Goal: Obtain resource: Download file/media

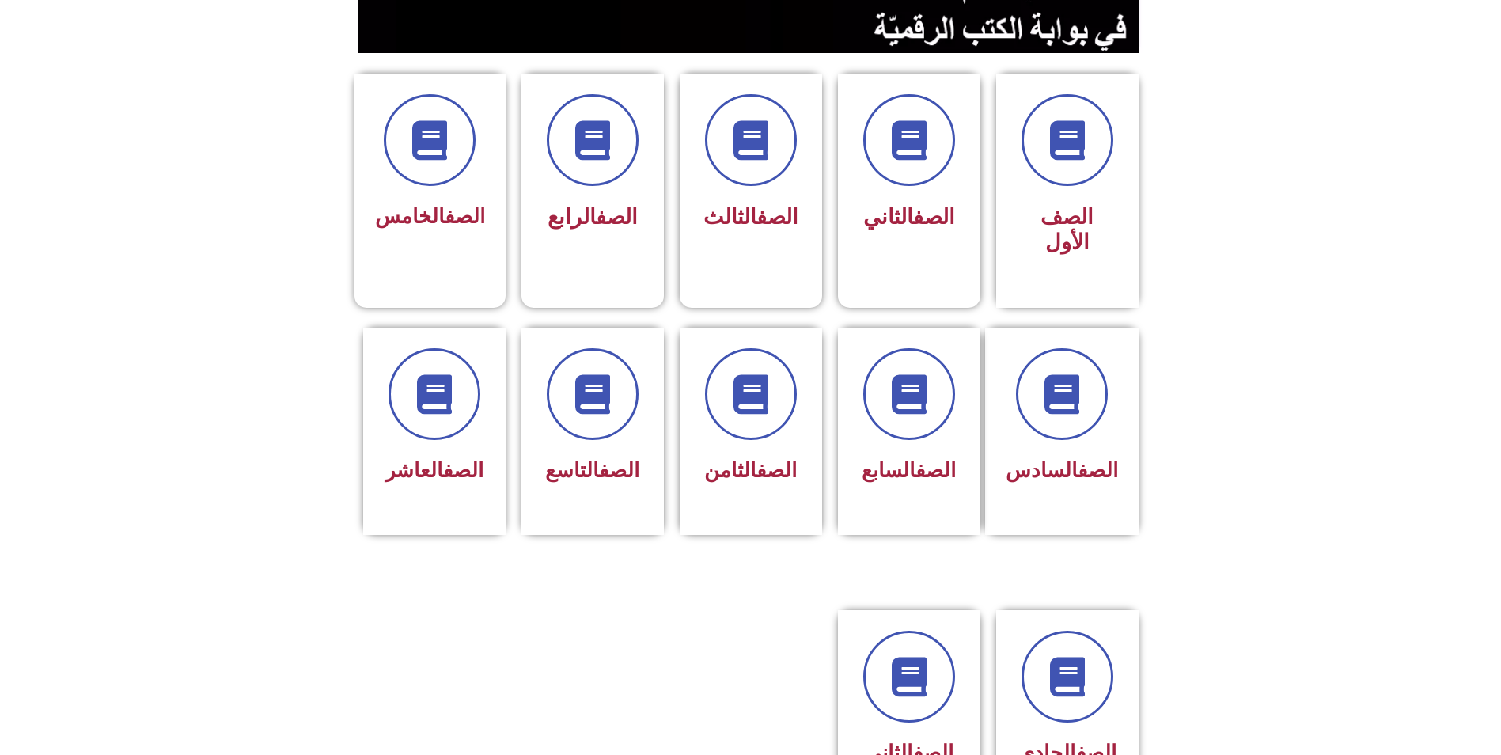
scroll to position [396, 0]
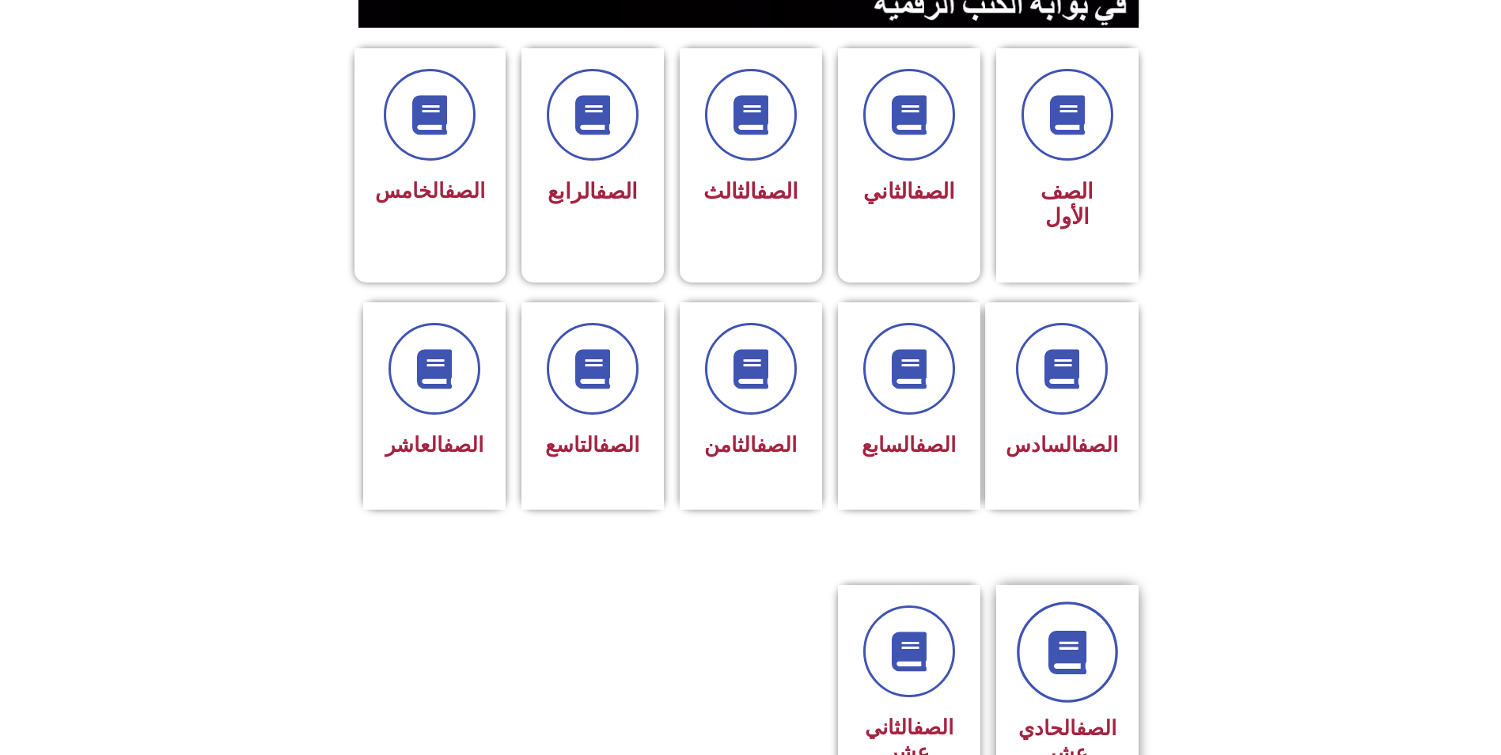
click at [1061, 631] on icon at bounding box center [1067, 653] width 44 height 44
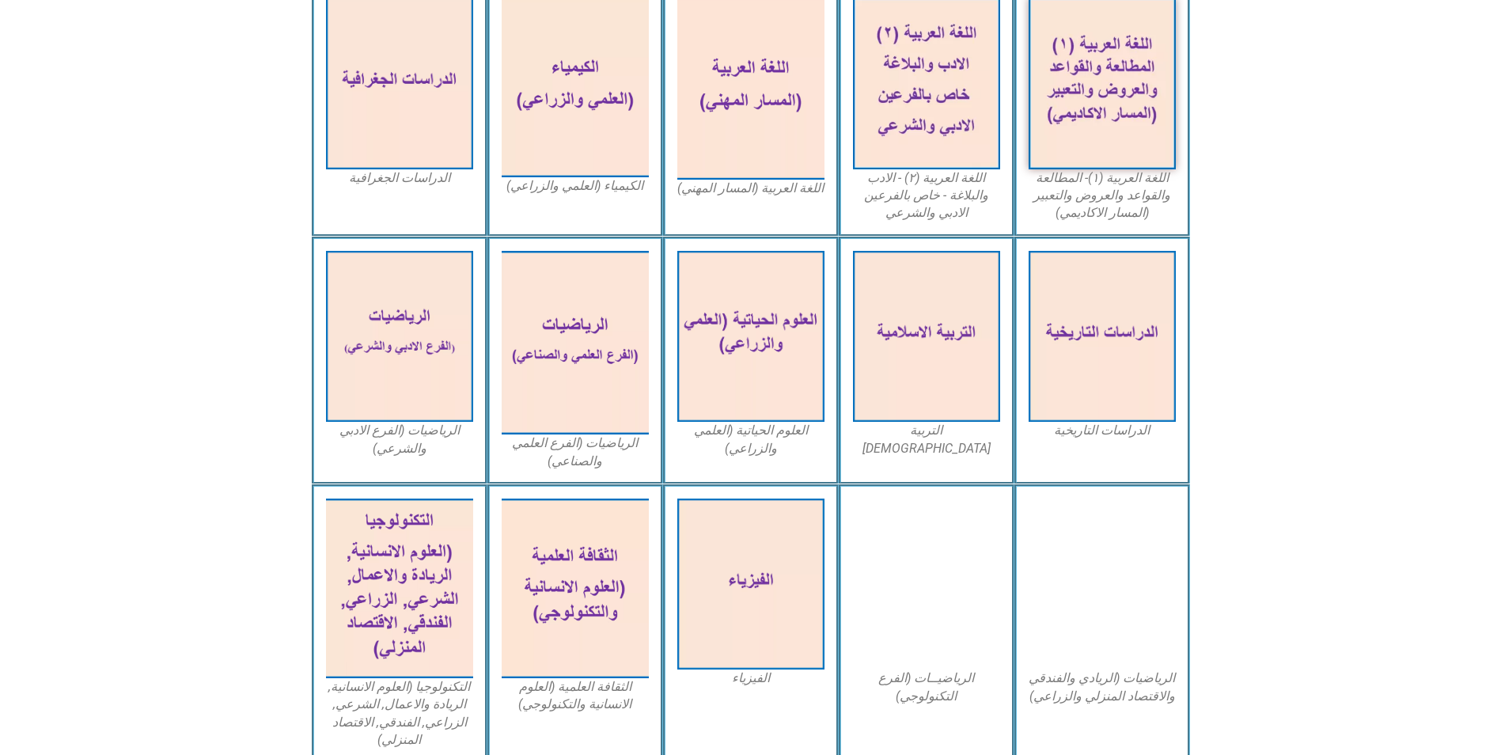
scroll to position [475, 0]
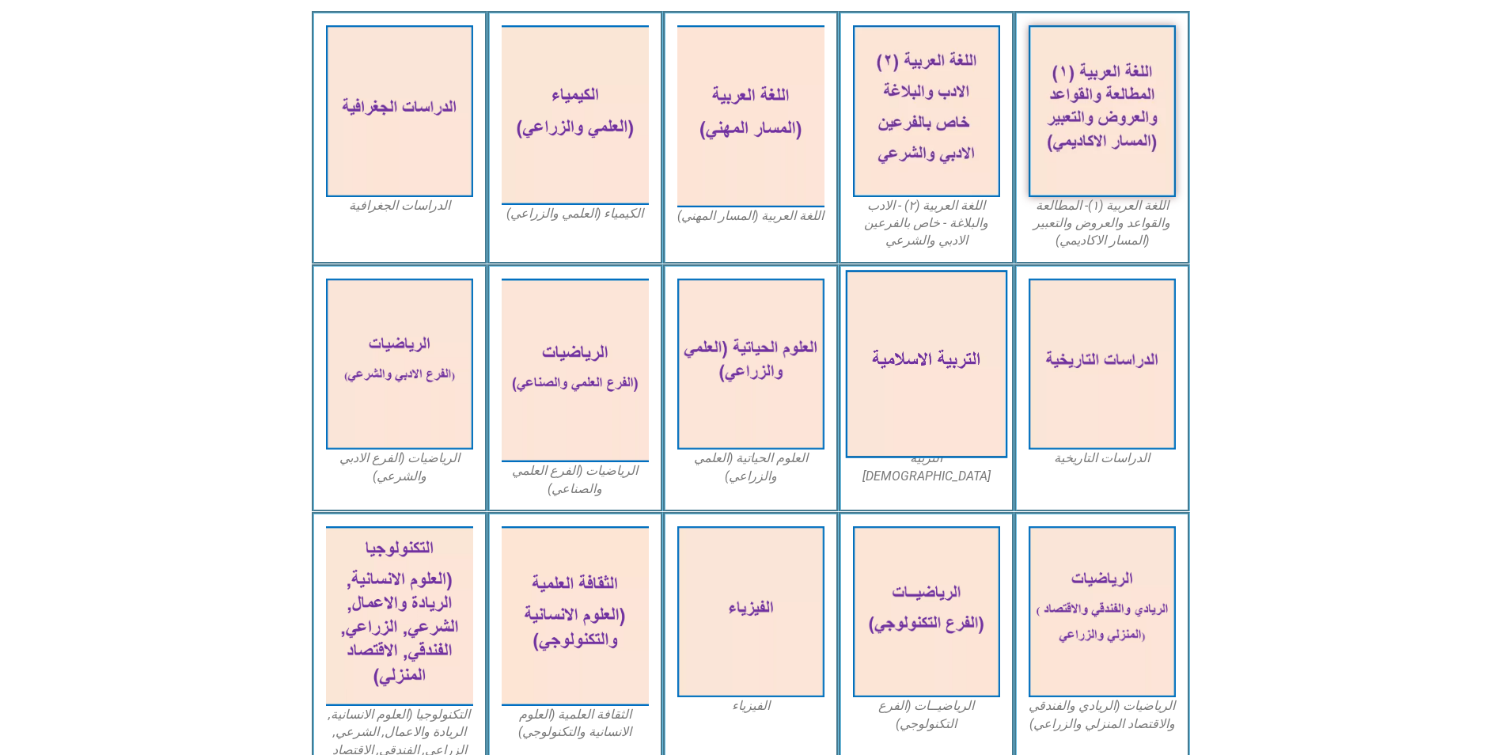
click at [914, 291] on img at bounding box center [926, 364] width 162 height 188
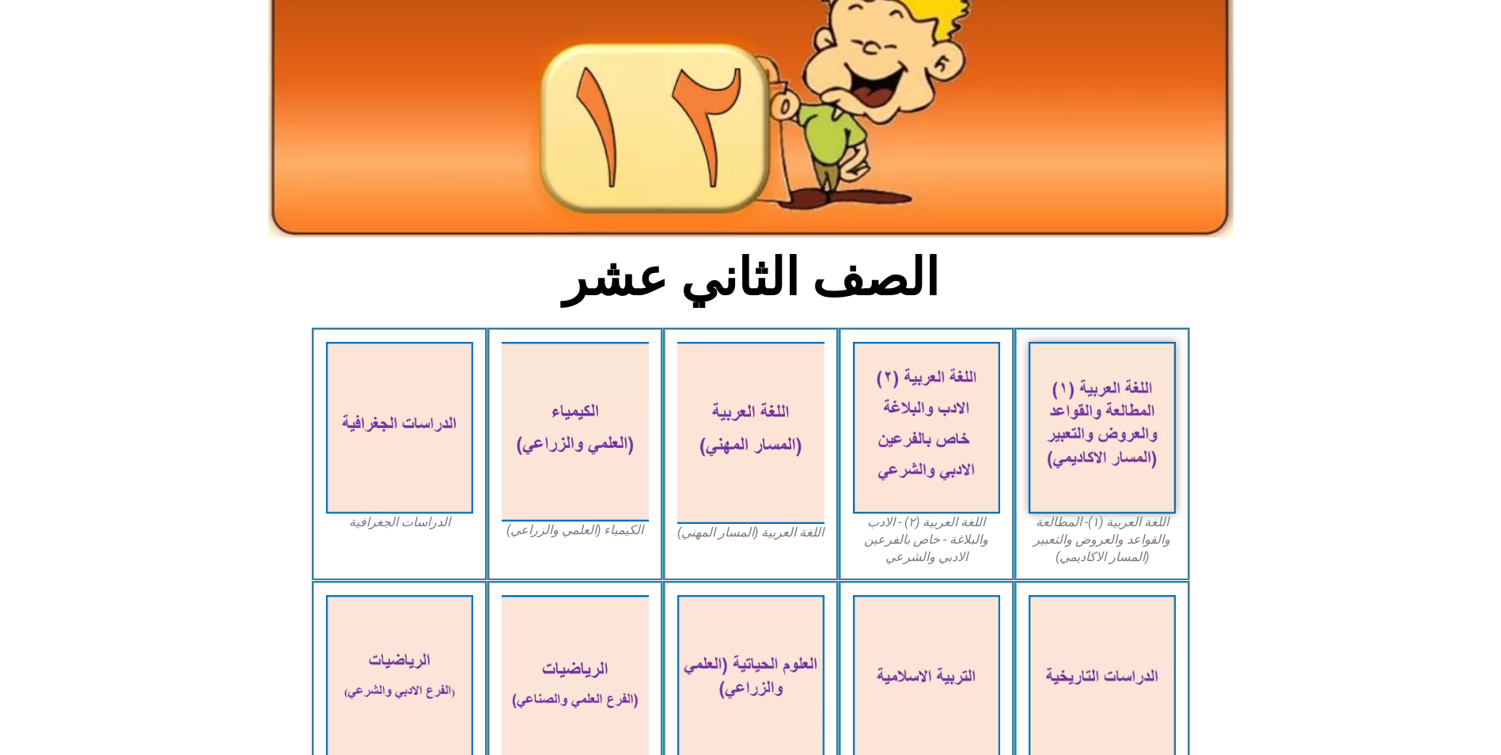
scroll to position [0, 0]
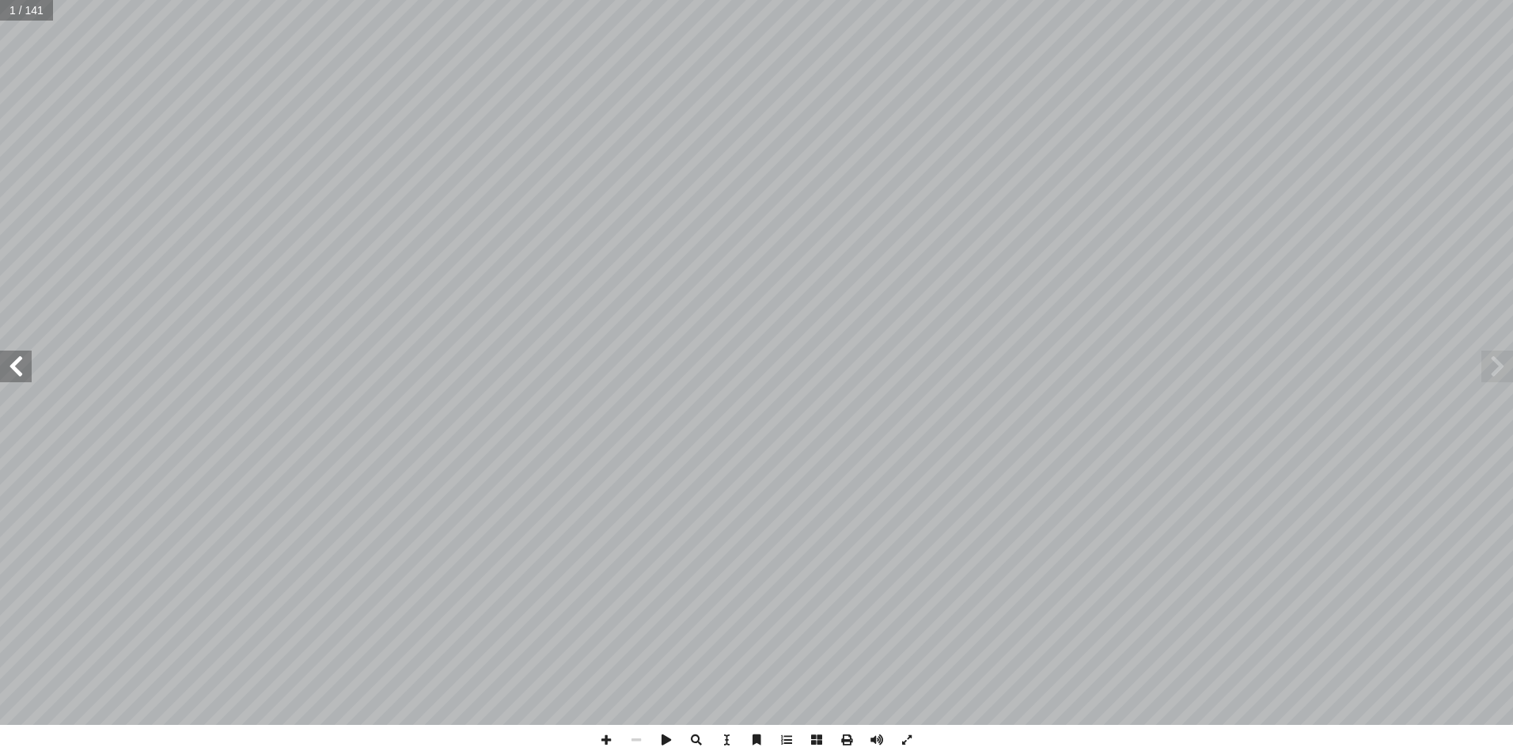
click at [8, 357] on span at bounding box center [16, 367] width 32 height 32
click at [848, 736] on span at bounding box center [847, 740] width 30 height 30
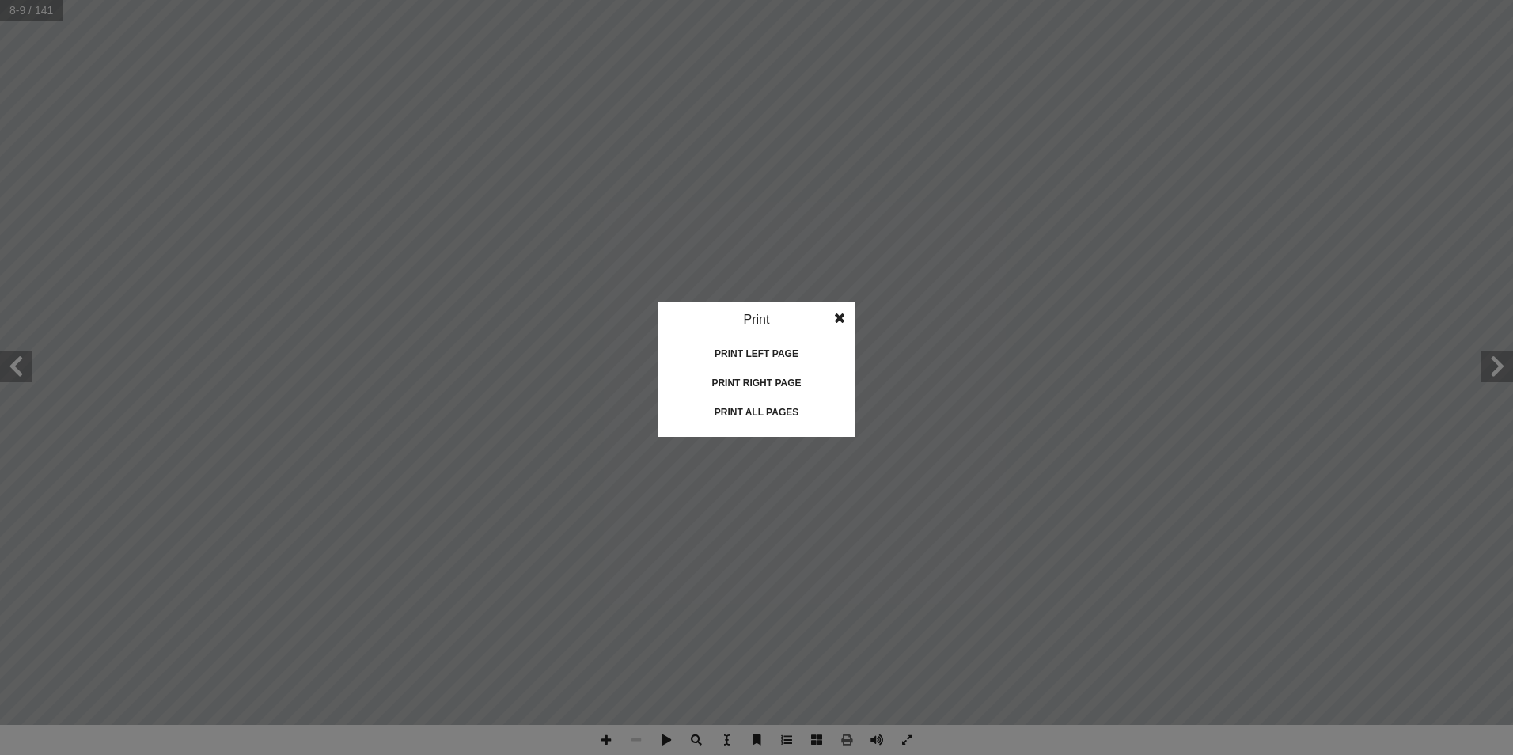
click at [768, 414] on div "Print all pages" at bounding box center [756, 412] width 158 height 25
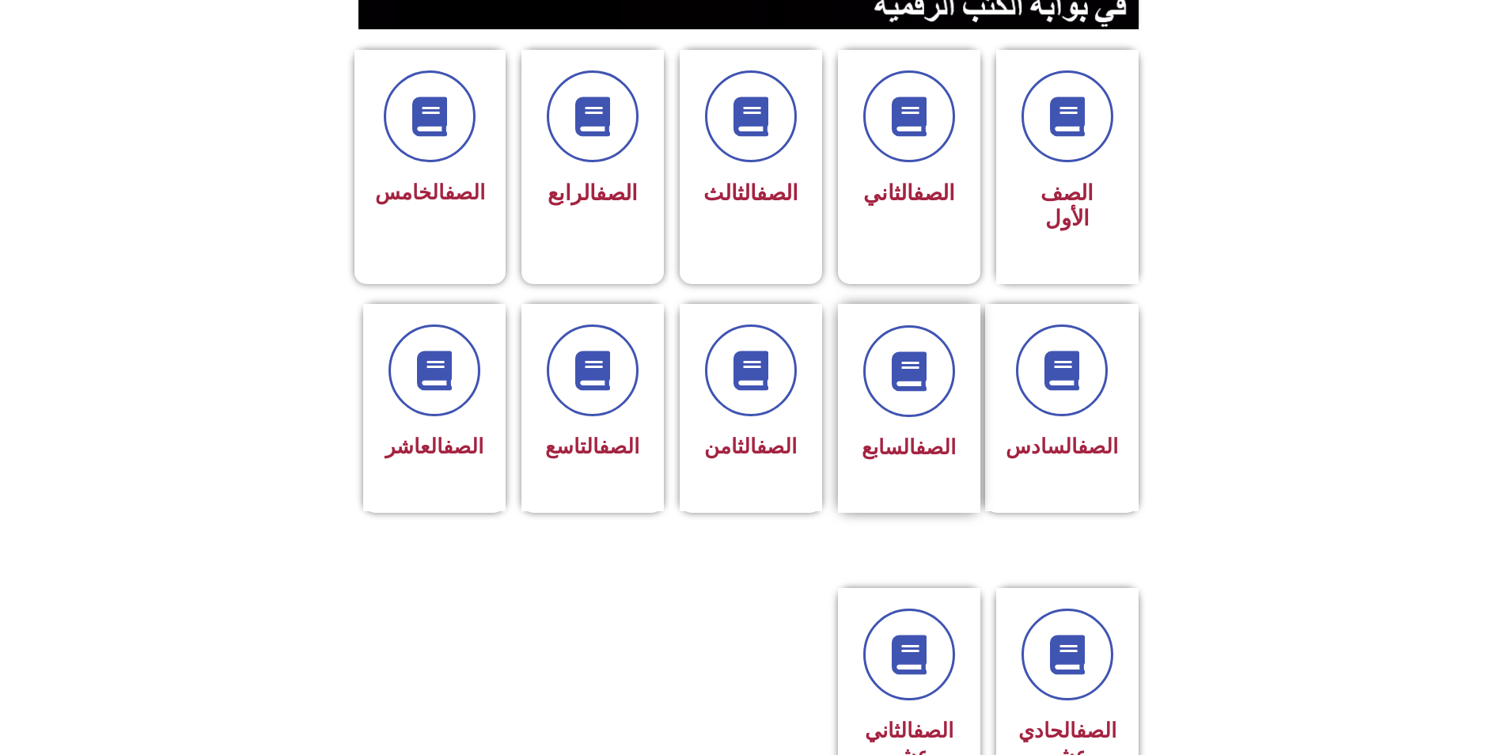
scroll to position [396, 0]
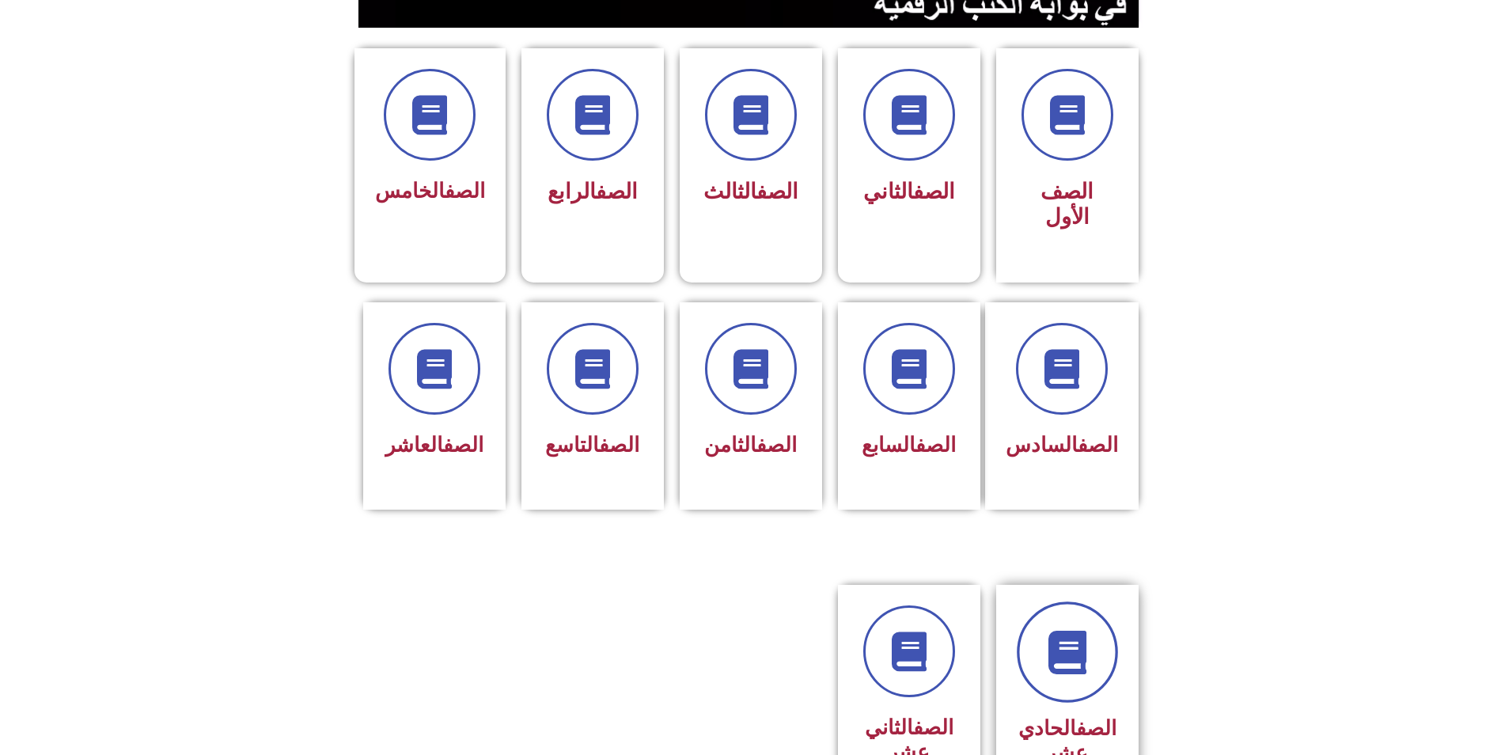
click at [1097, 614] on link at bounding box center [1067, 651] width 101 height 101
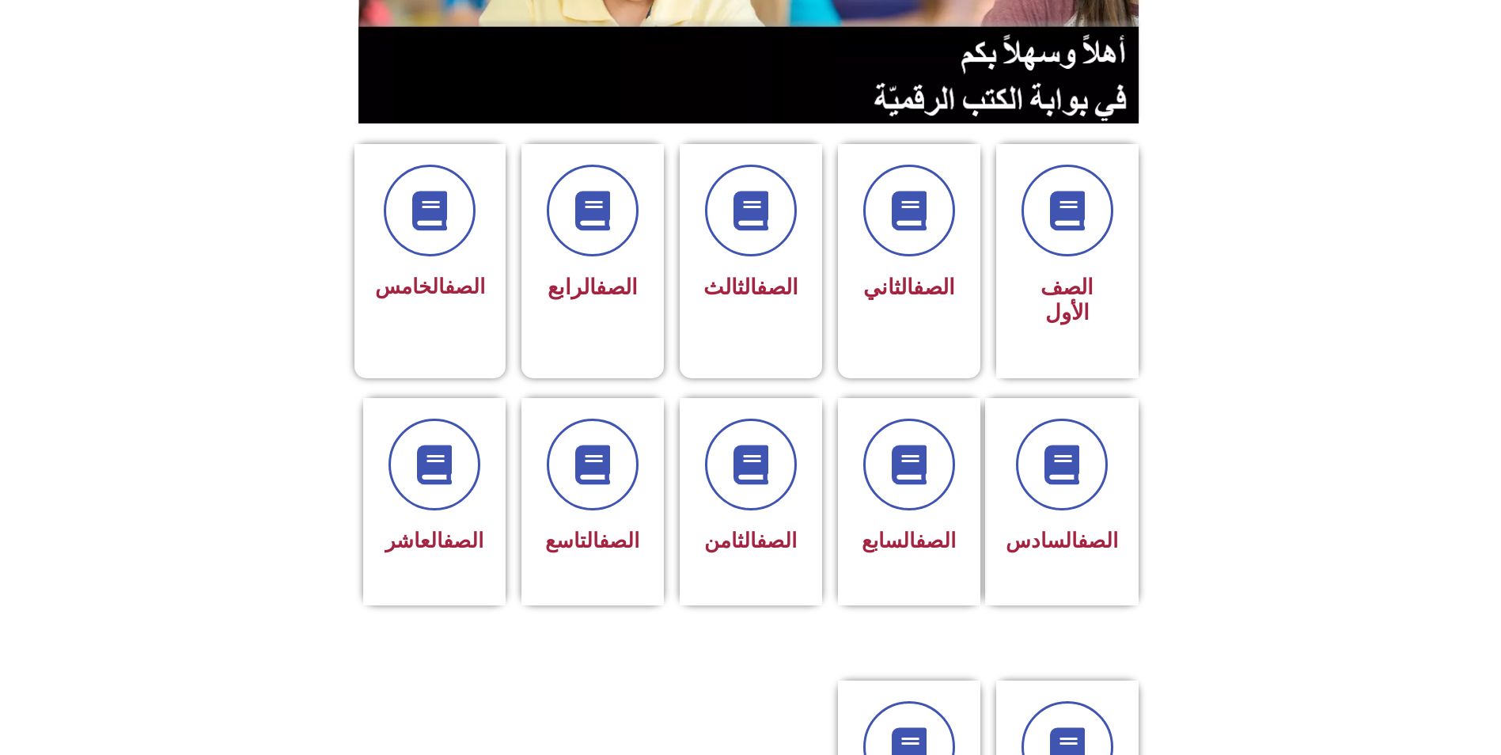
scroll to position [317, 0]
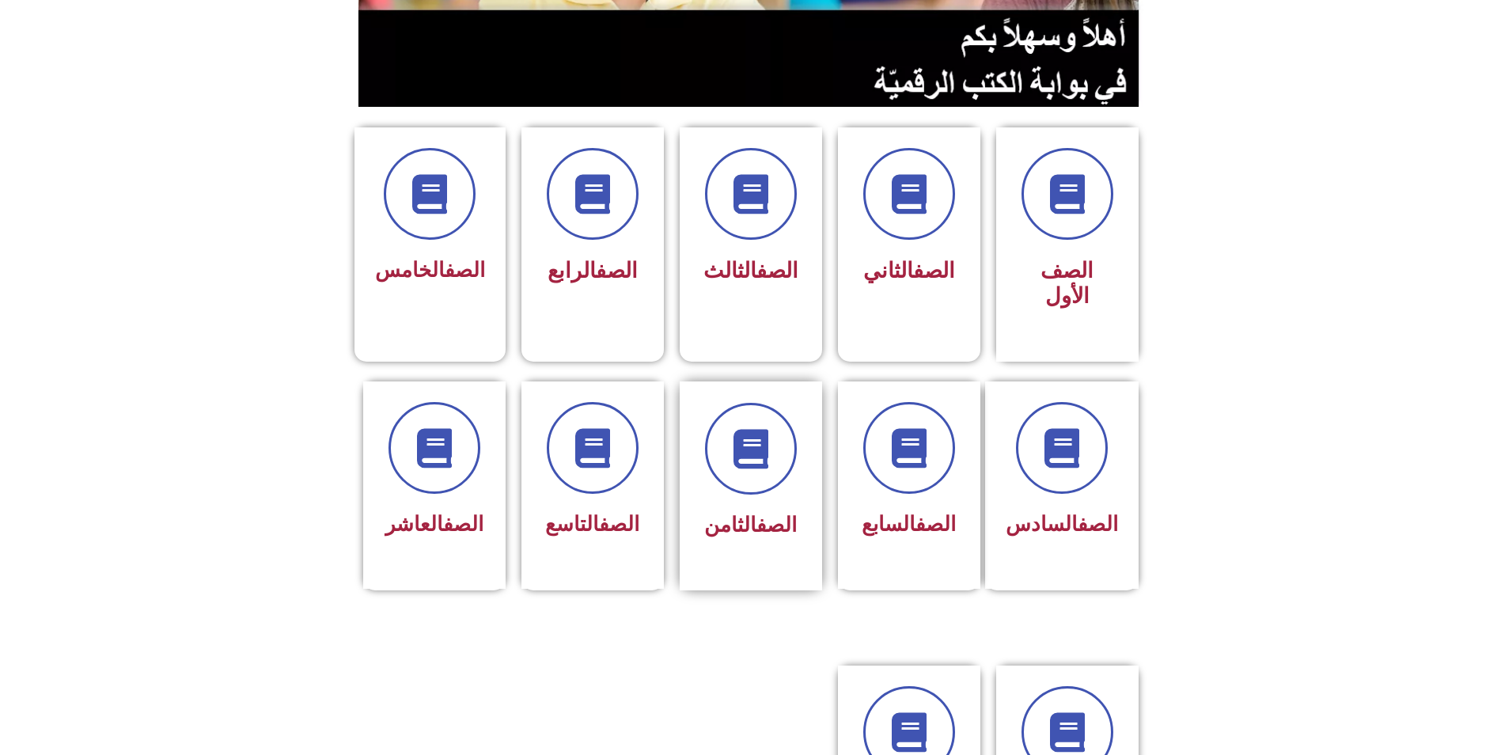
click at [774, 430] on div at bounding box center [751, 449] width 100 height 92
click at [920, 710] on icon at bounding box center [909, 732] width 44 height 44
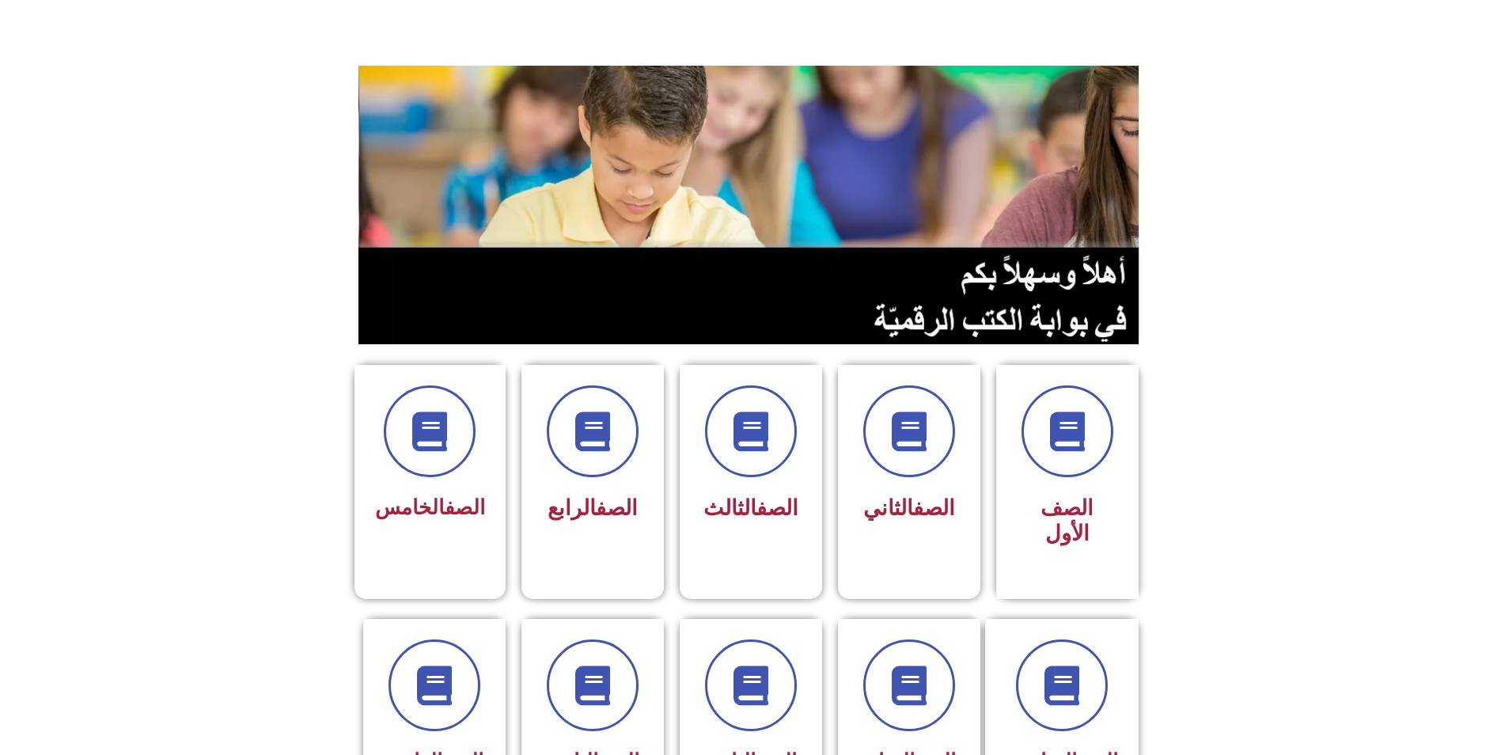
scroll to position [0, 0]
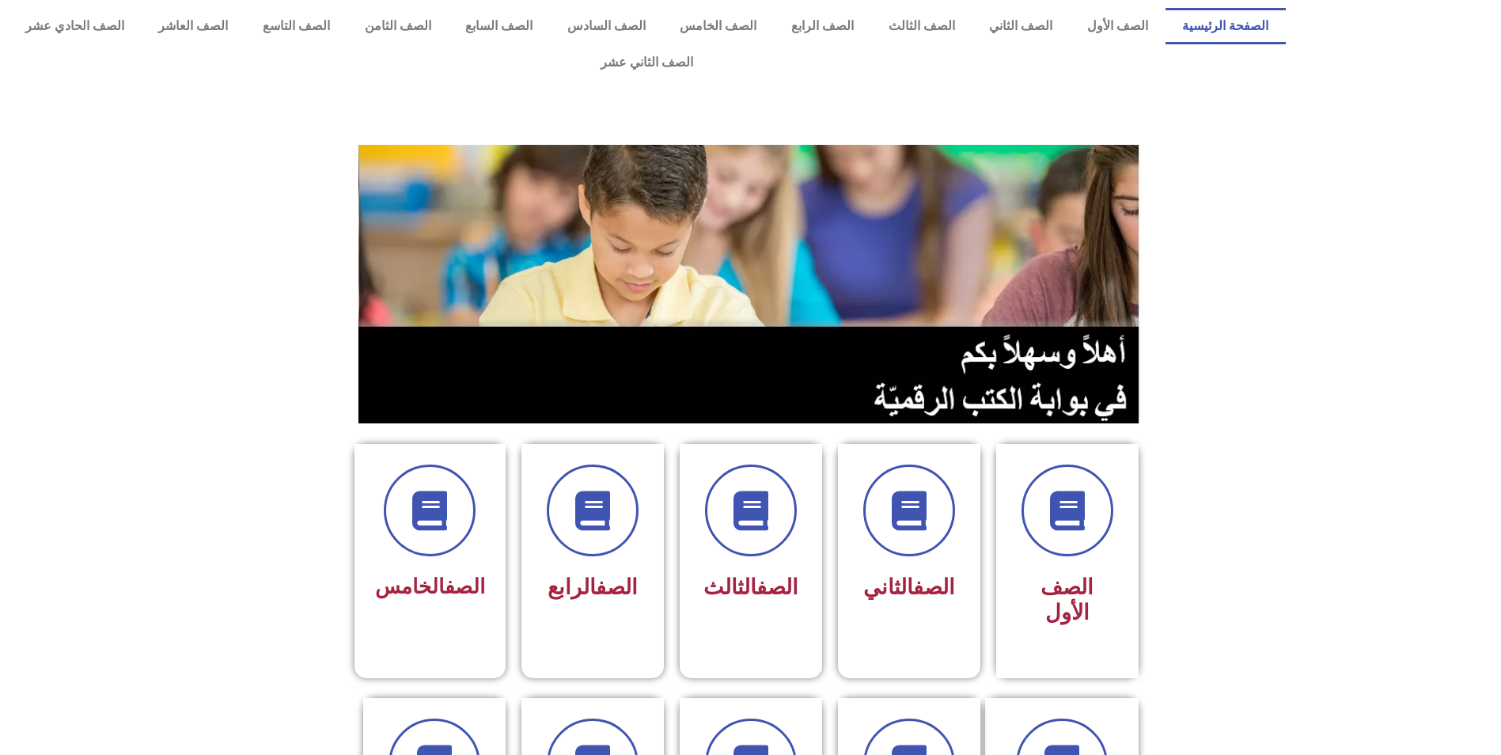
click at [289, 456] on section "الصف الأول الصف الثاني الصف الثالث الصف الرابع الصف الخامس" at bounding box center [750, 551] width 1501 height 254
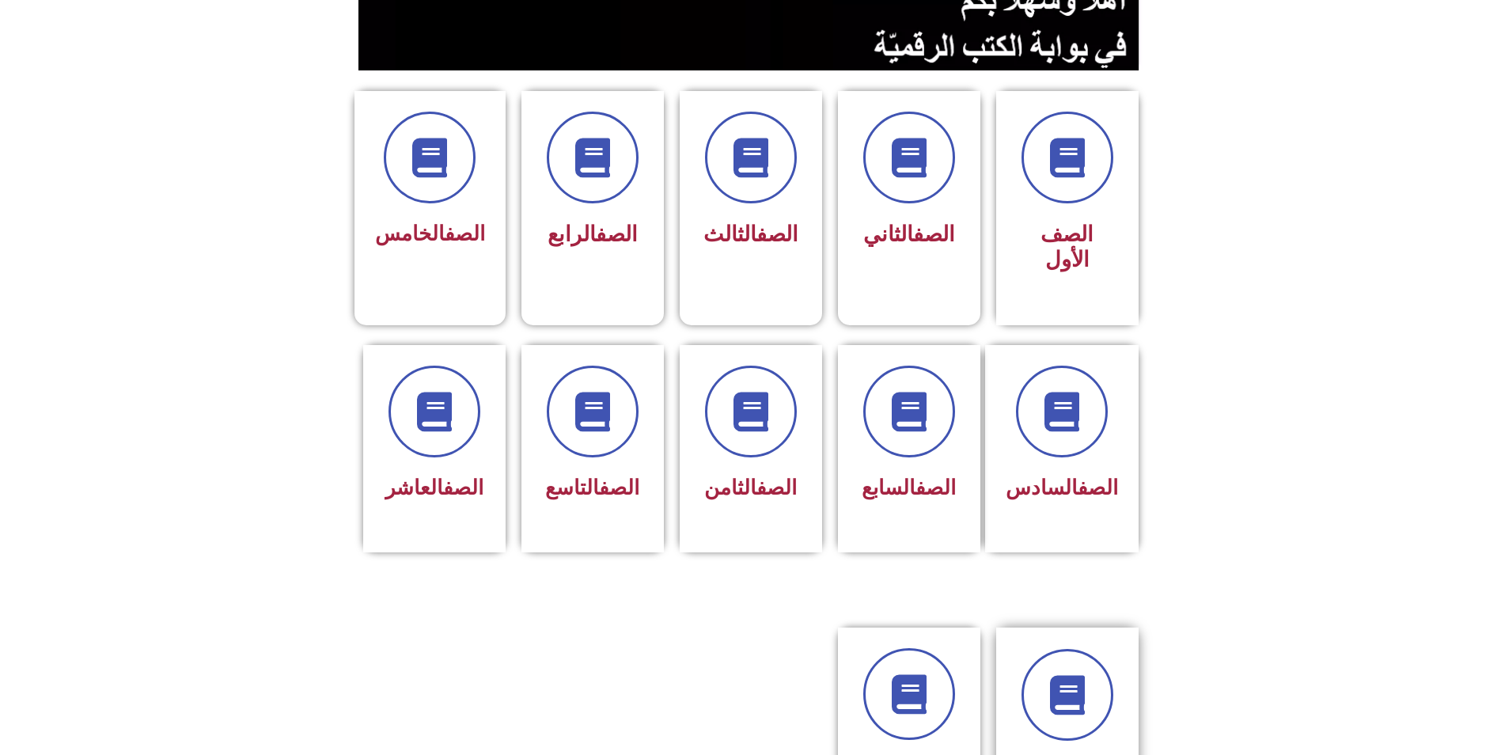
scroll to position [475, 0]
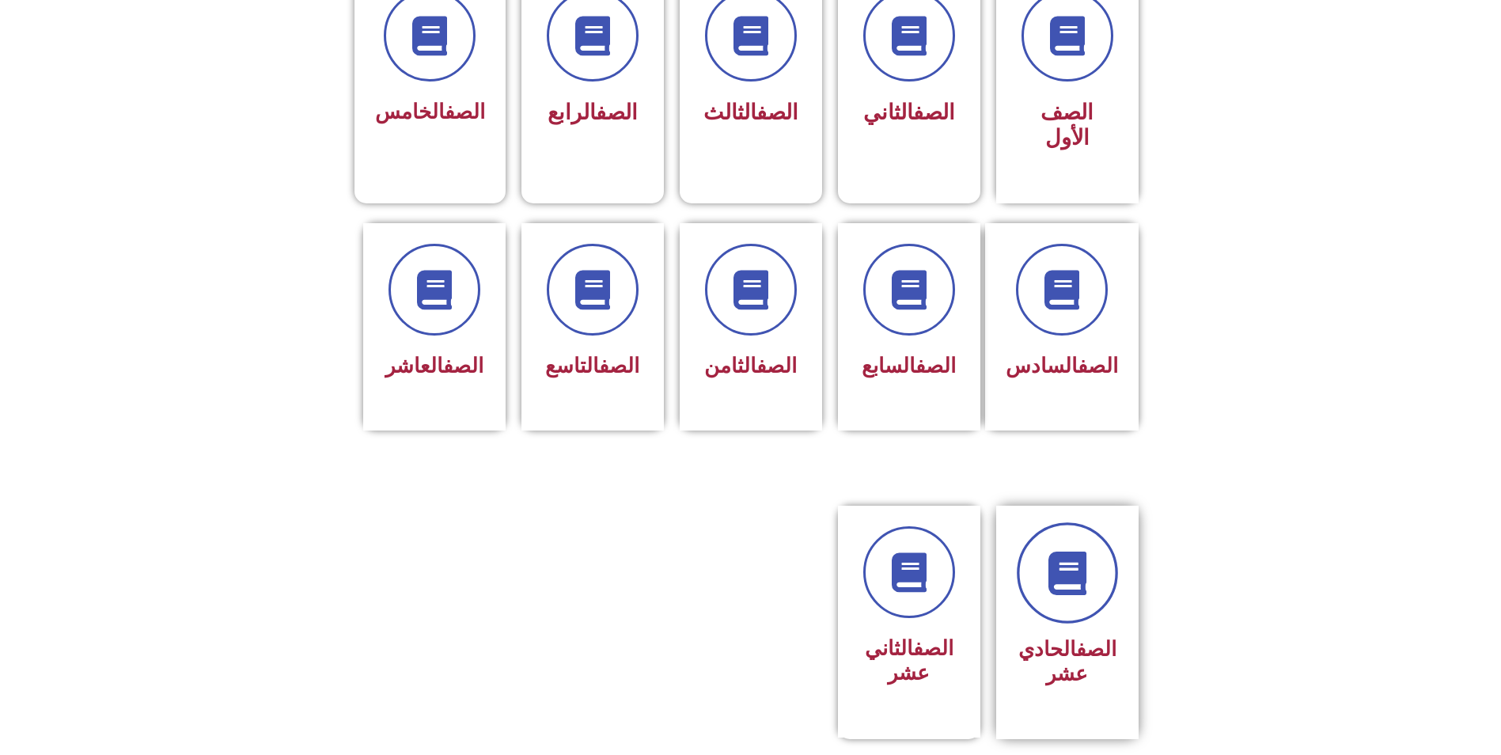
click at [1079, 552] on icon at bounding box center [1067, 574] width 44 height 44
click at [1074, 566] on div "الصف الحادي عشر" at bounding box center [1068, 610] width 100 height 167
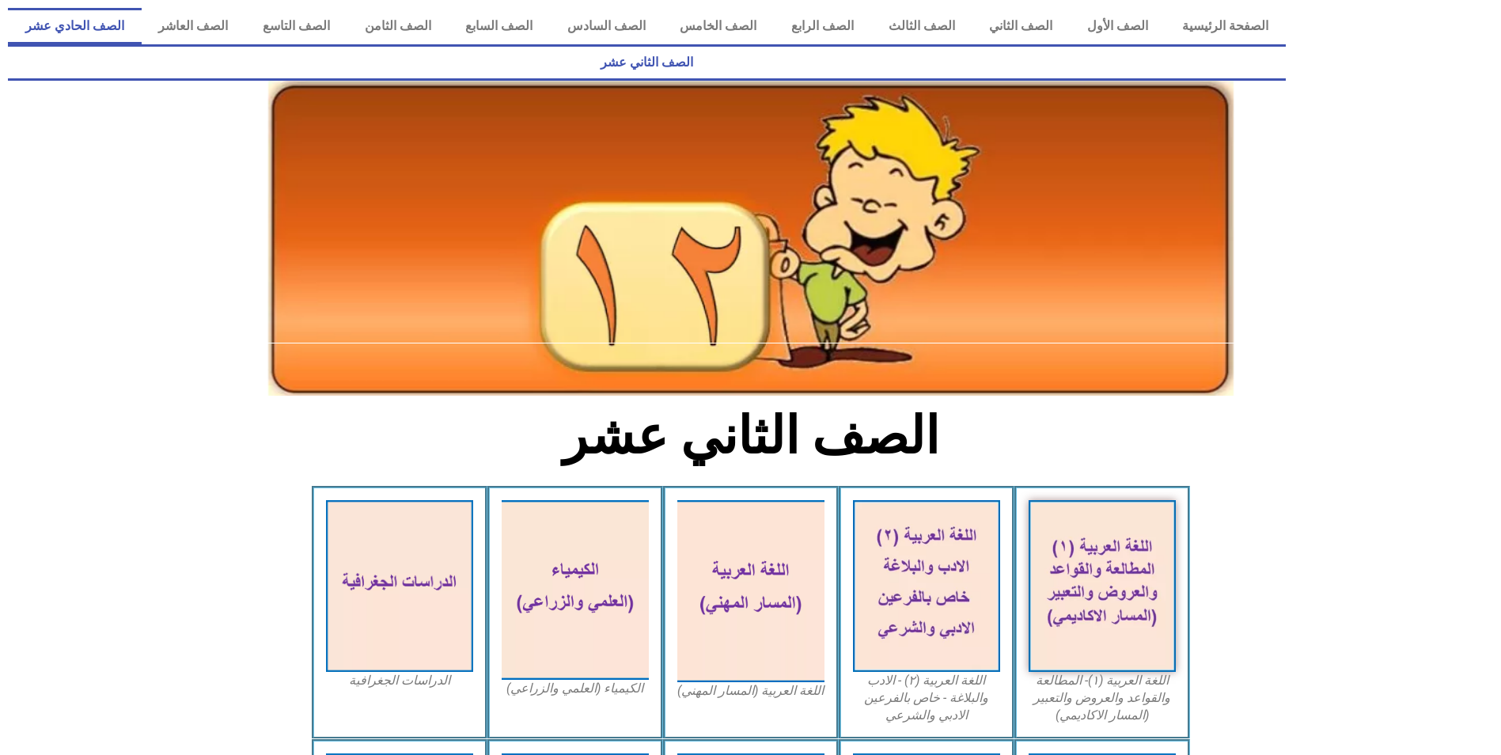
click at [142, 36] on link "الصف الحادي عشر" at bounding box center [75, 26] width 134 height 36
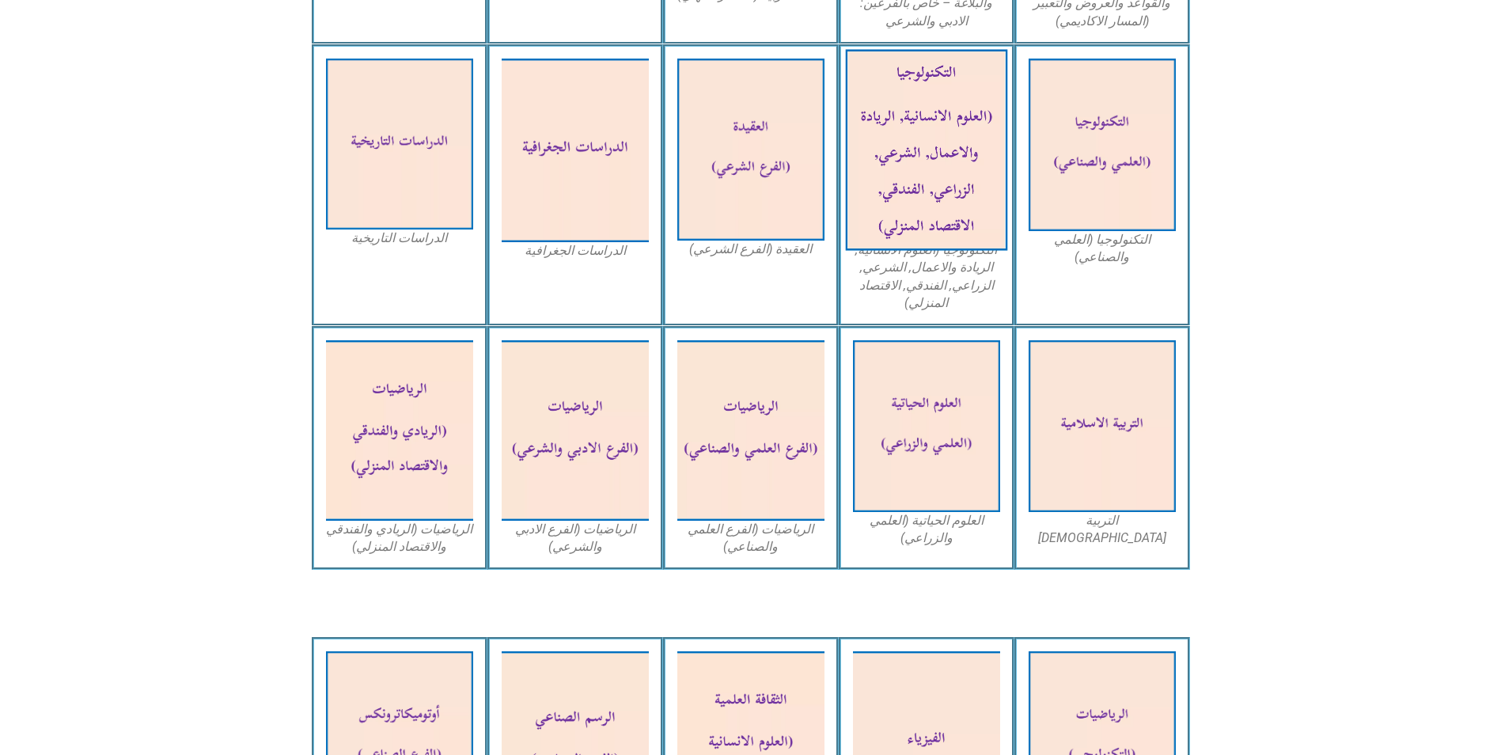
scroll to position [791, 0]
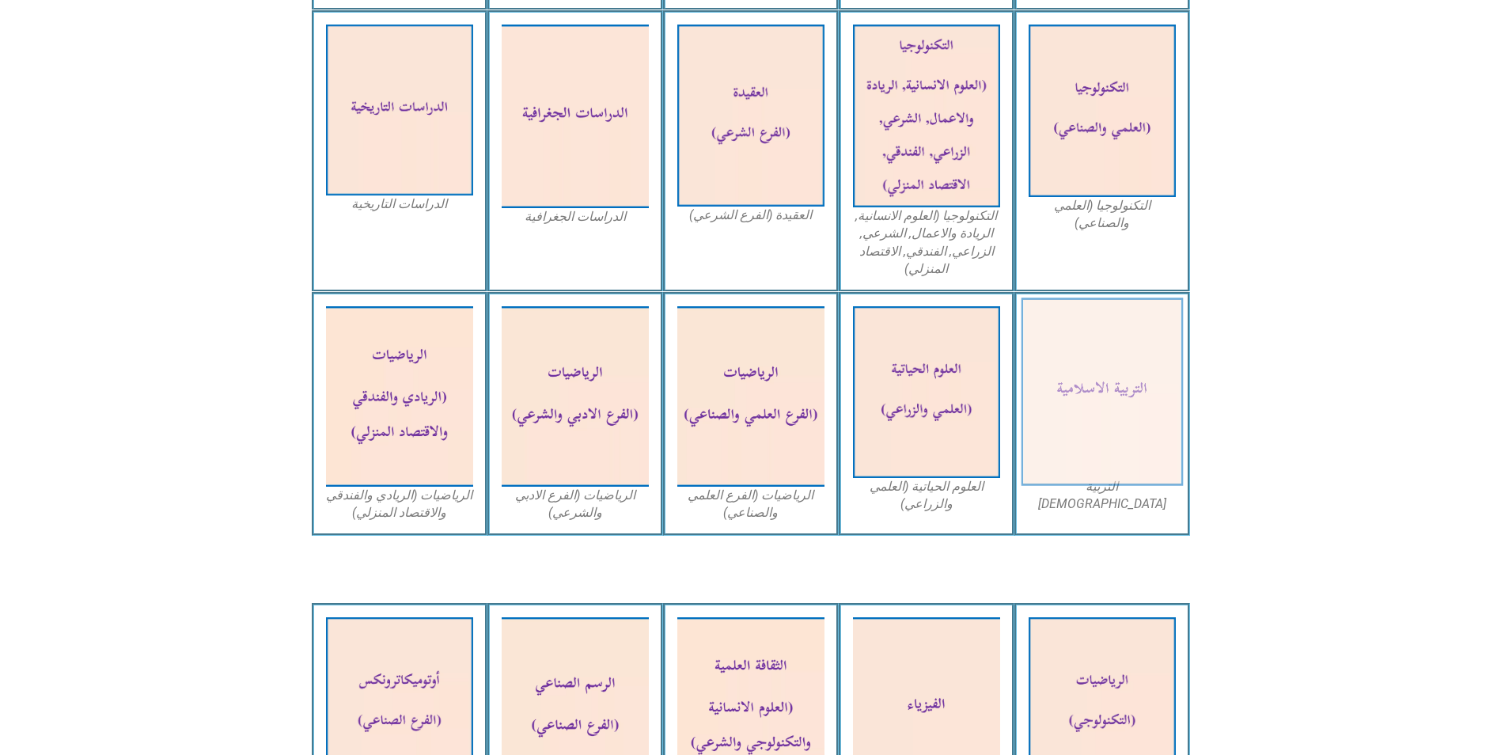
click at [1107, 385] on img at bounding box center [1102, 392] width 162 height 188
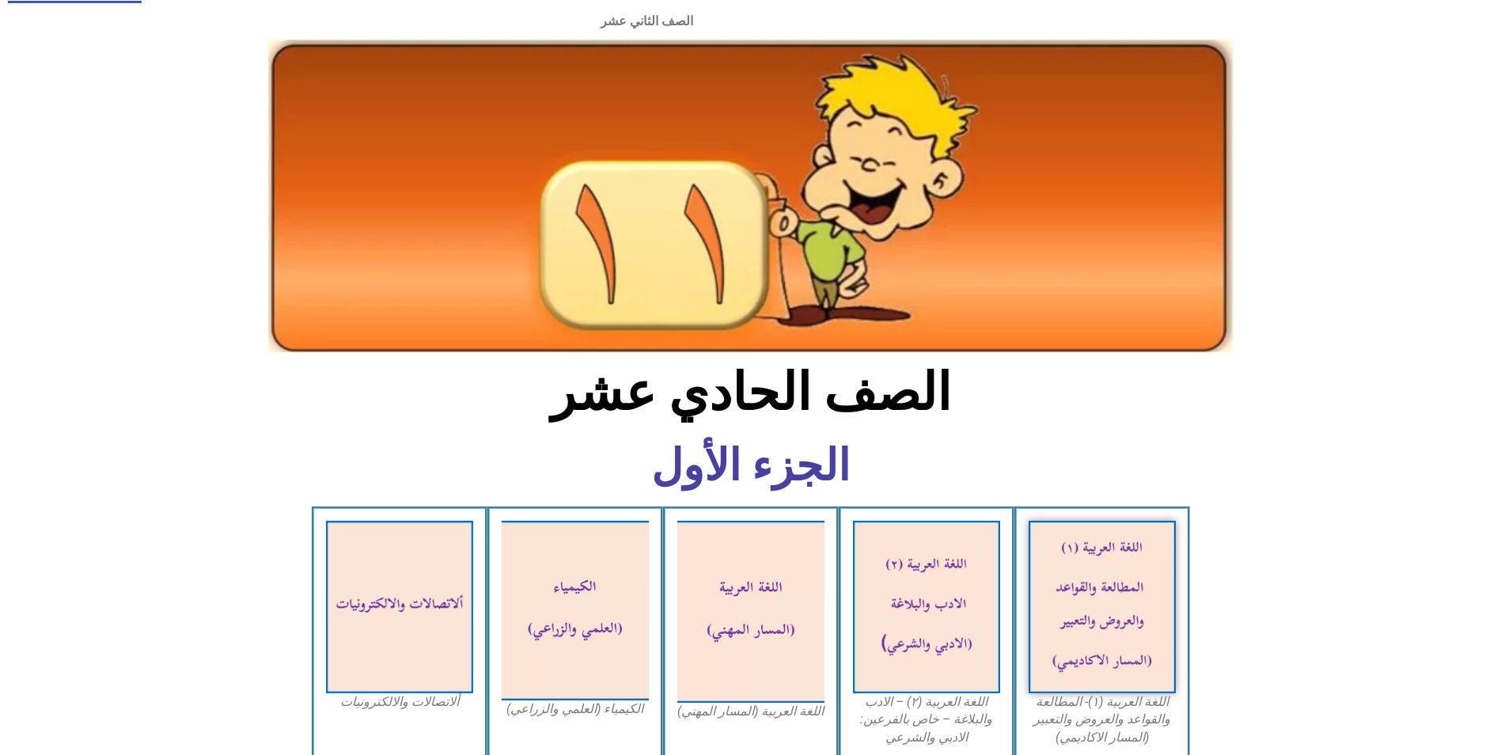
scroll to position [0, 0]
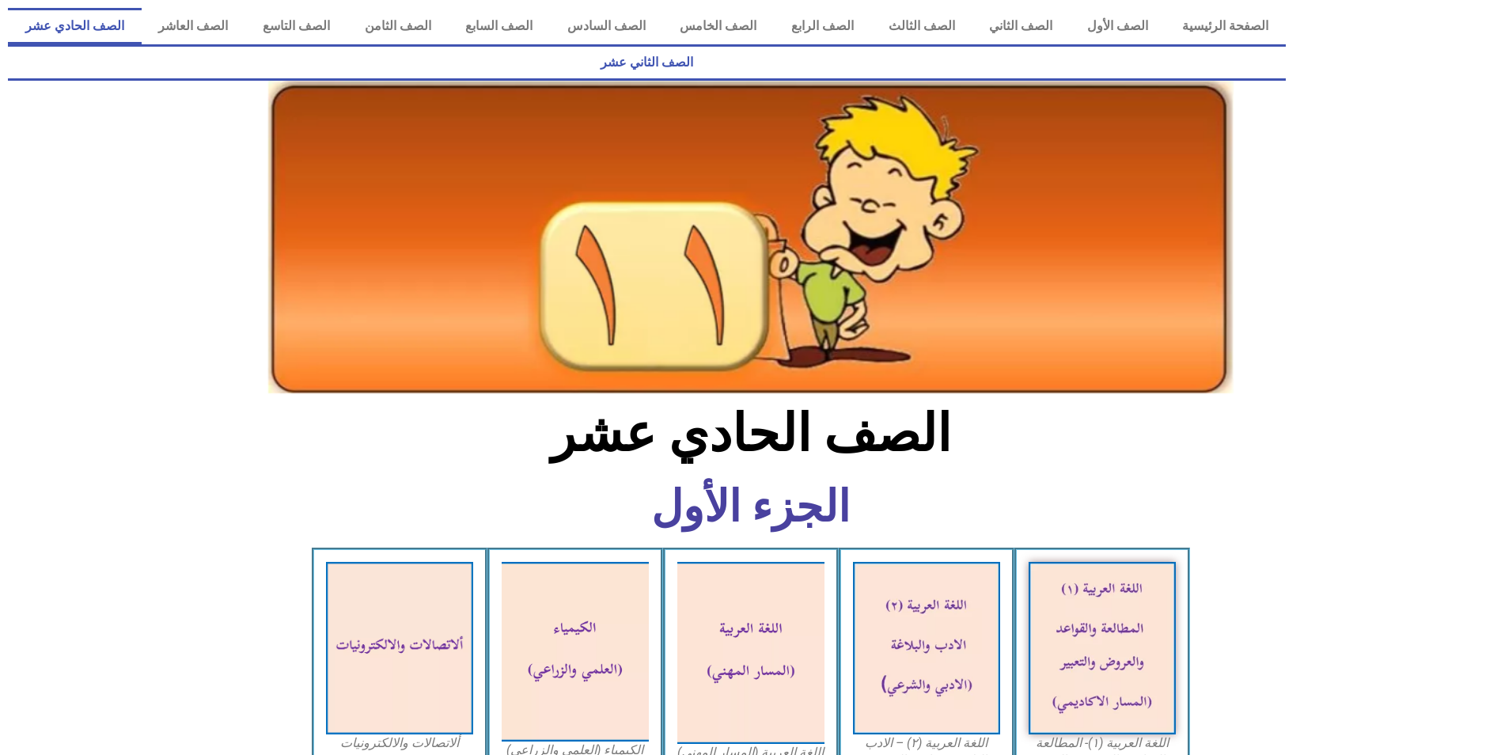
click at [57, 44] on link "الصف الثاني عشر" at bounding box center [647, 62] width 1278 height 36
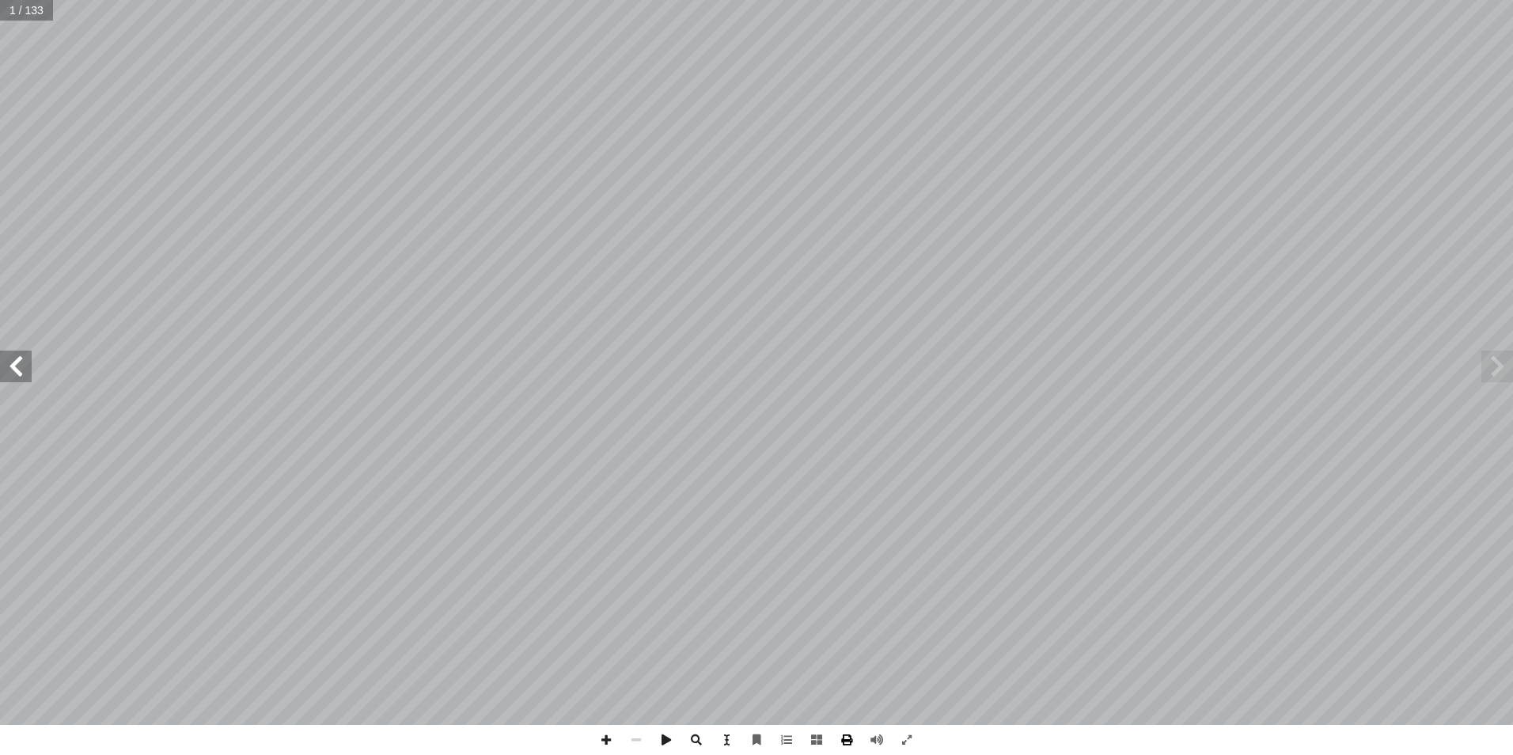
click at [847, 740] on span at bounding box center [847, 740] width 30 height 30
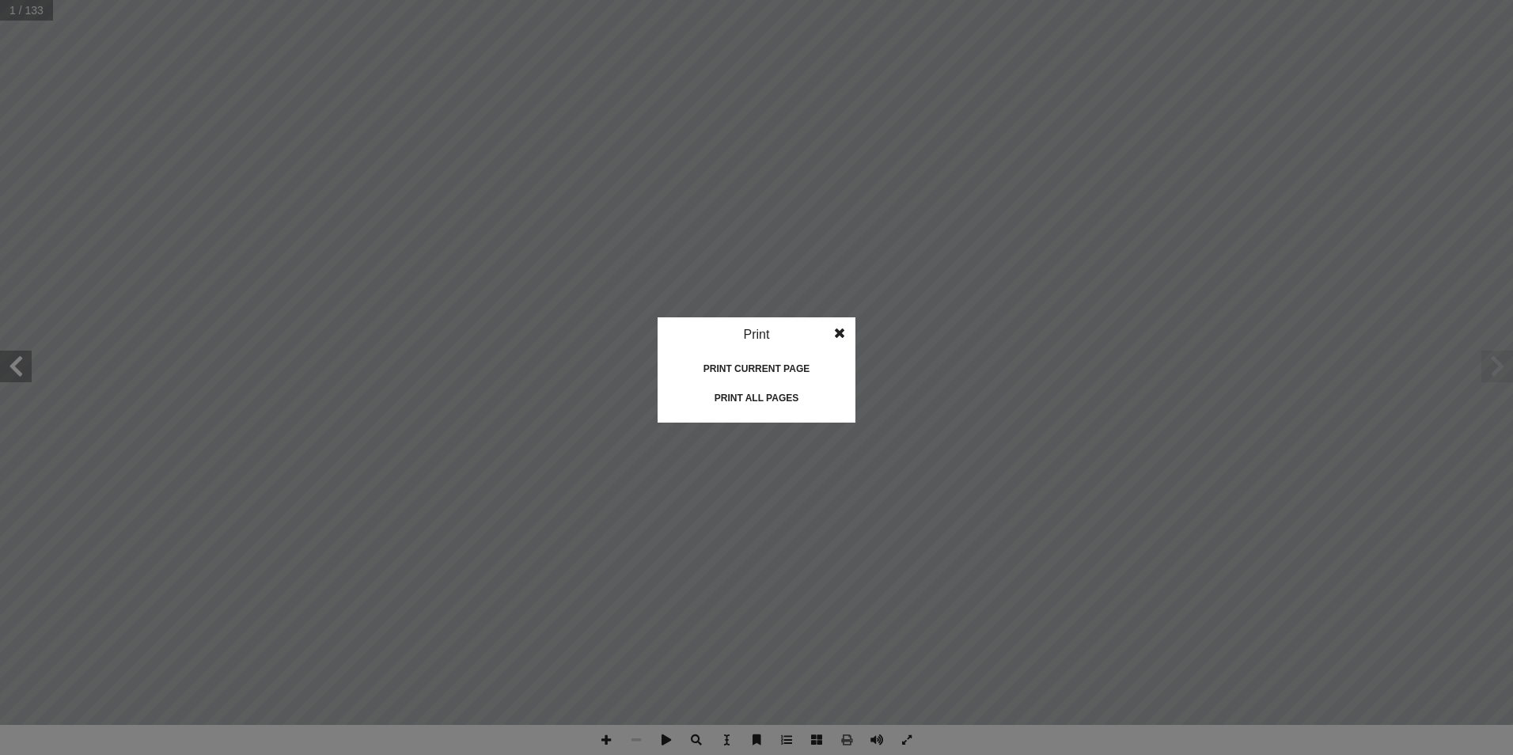
click at [760, 390] on div "Print all pages" at bounding box center [756, 397] width 158 height 25
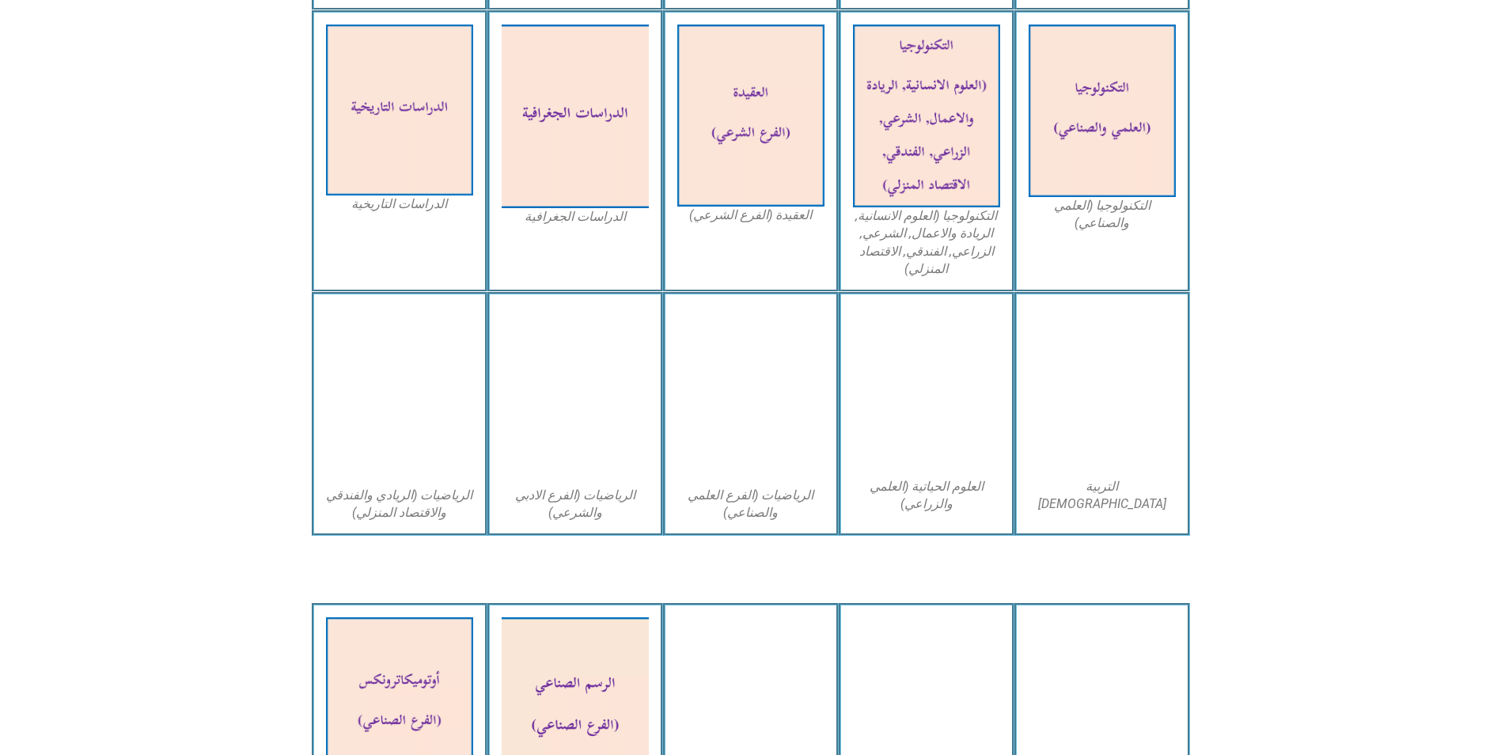
scroll to position [237, 0]
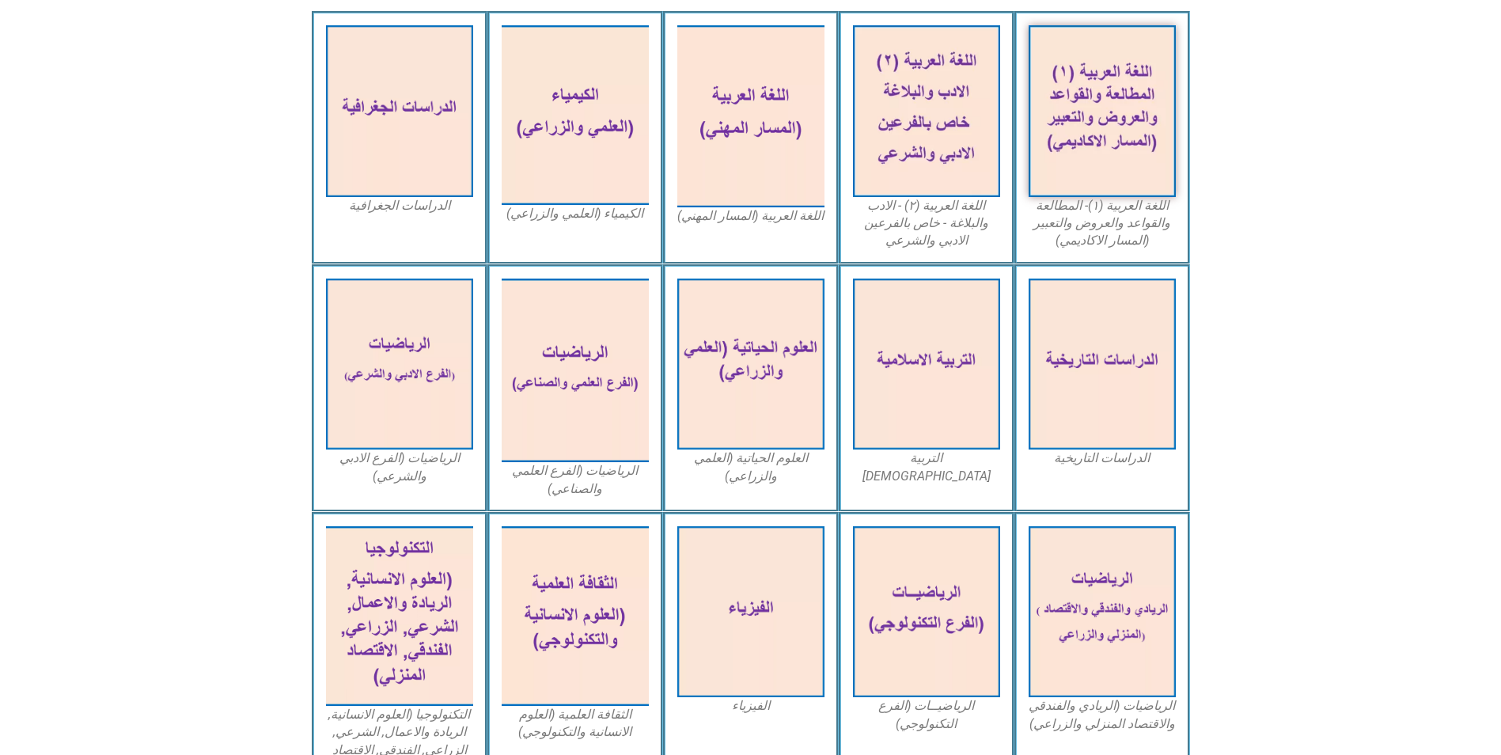
scroll to position [79, 0]
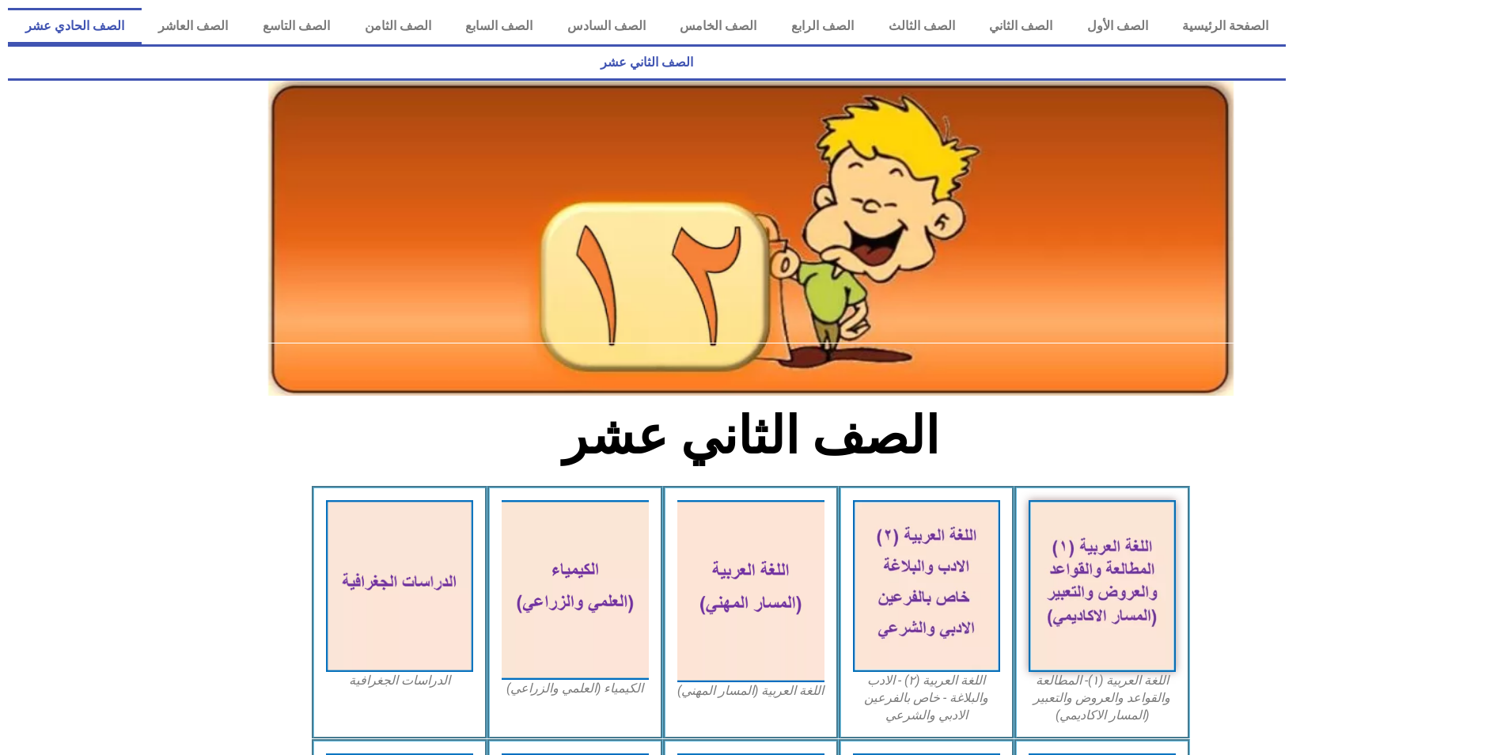
click at [142, 25] on link "الصف الحادي عشر" at bounding box center [75, 26] width 134 height 36
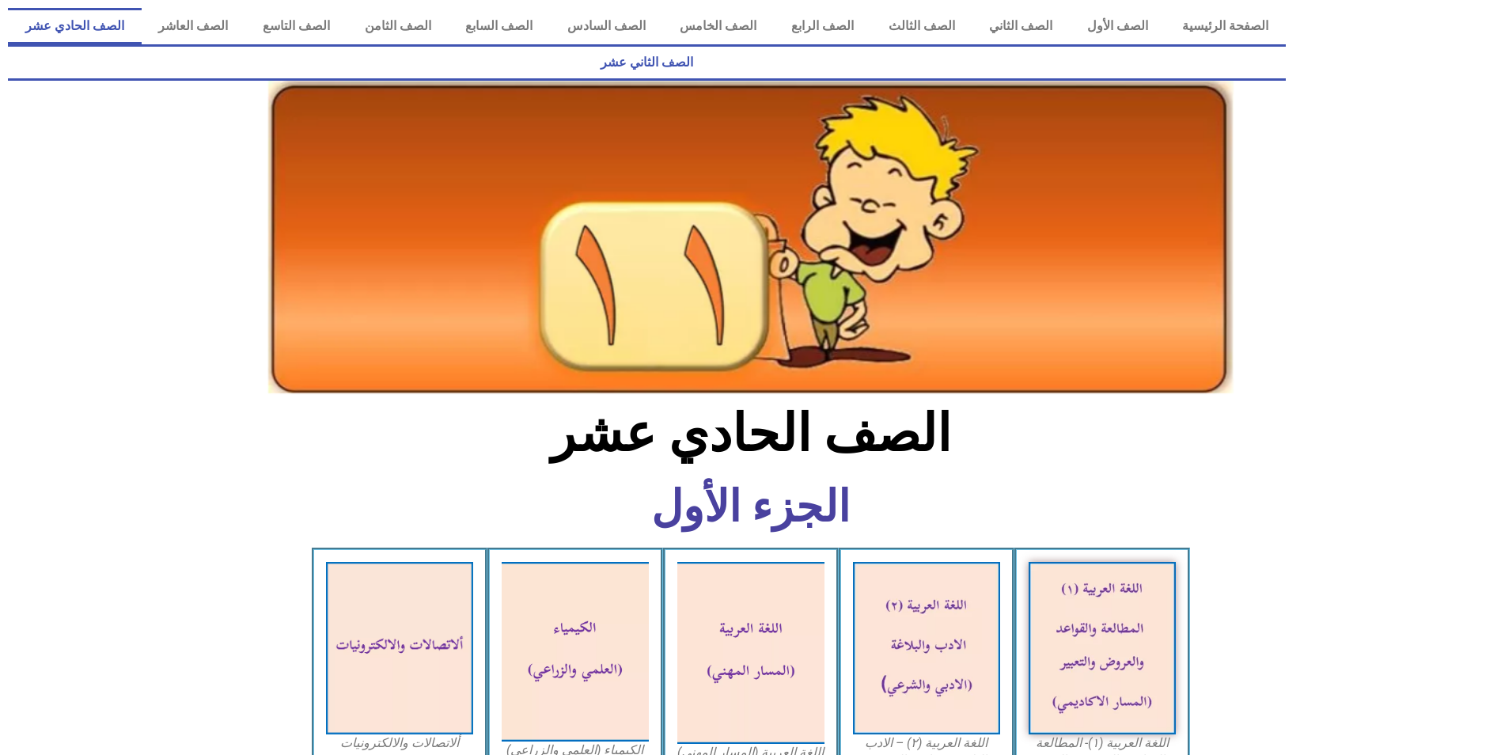
click at [84, 44] on link "الصف الثاني عشر" at bounding box center [647, 62] width 1278 height 36
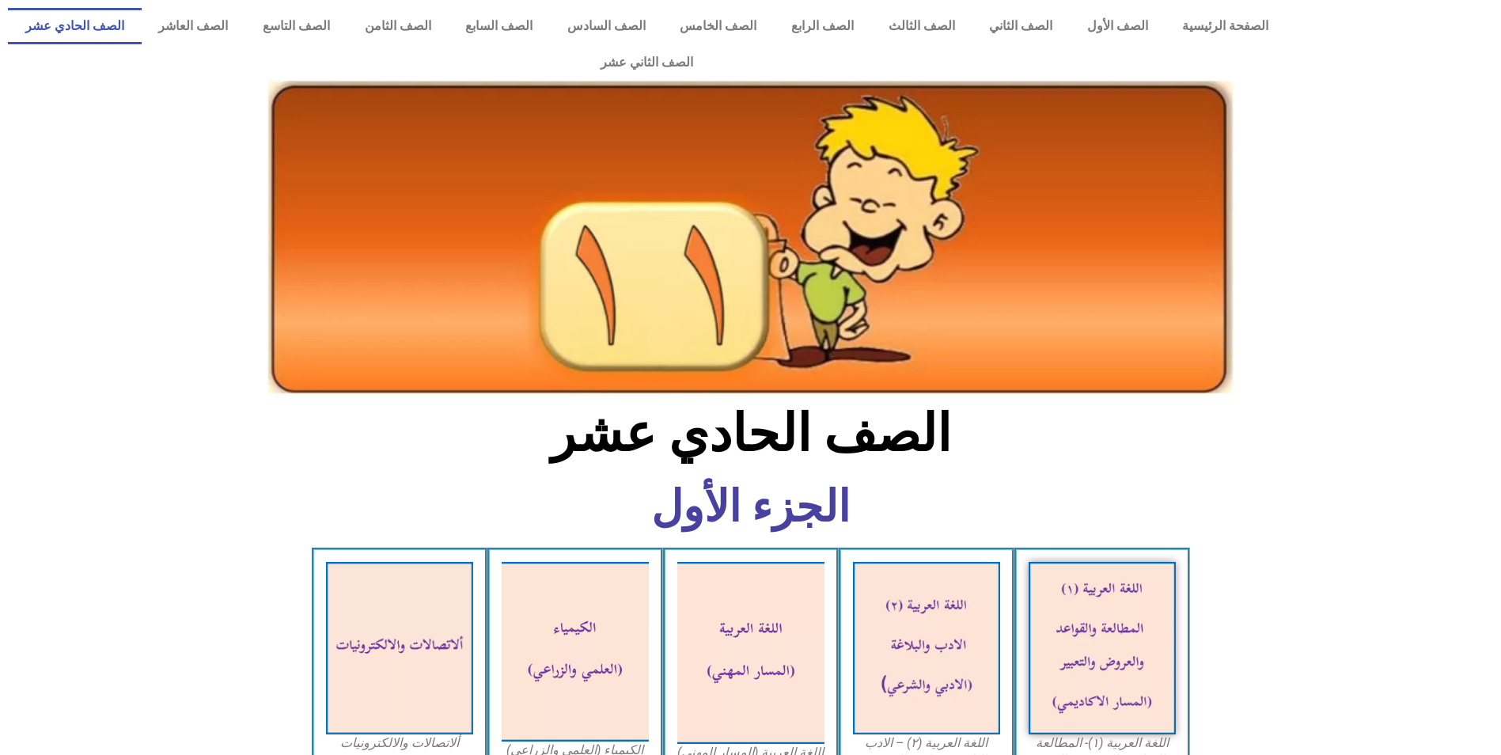
click at [853, 24] on link "الصف الرابع" at bounding box center [822, 26] width 97 height 36
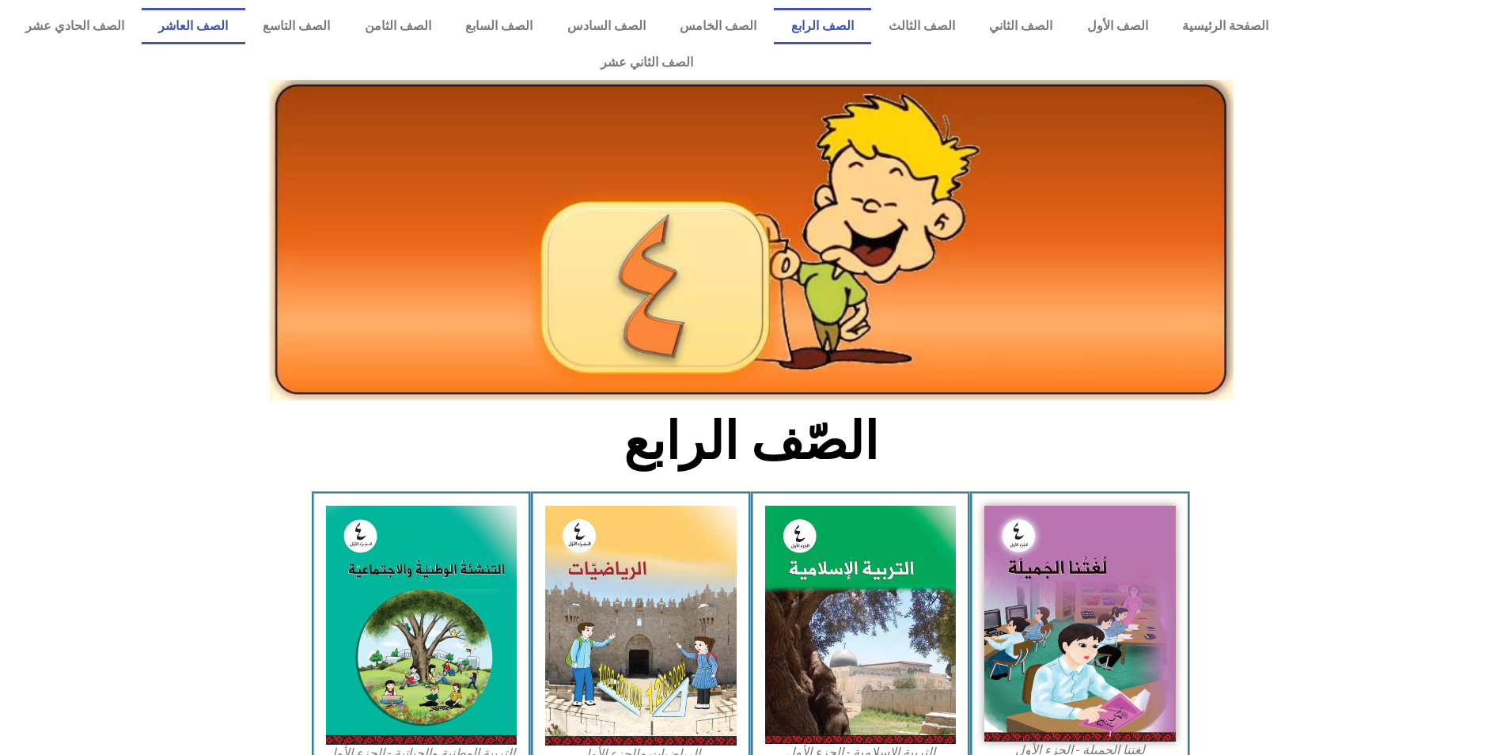
click at [246, 13] on link "الصف العاشر" at bounding box center [194, 26] width 104 height 36
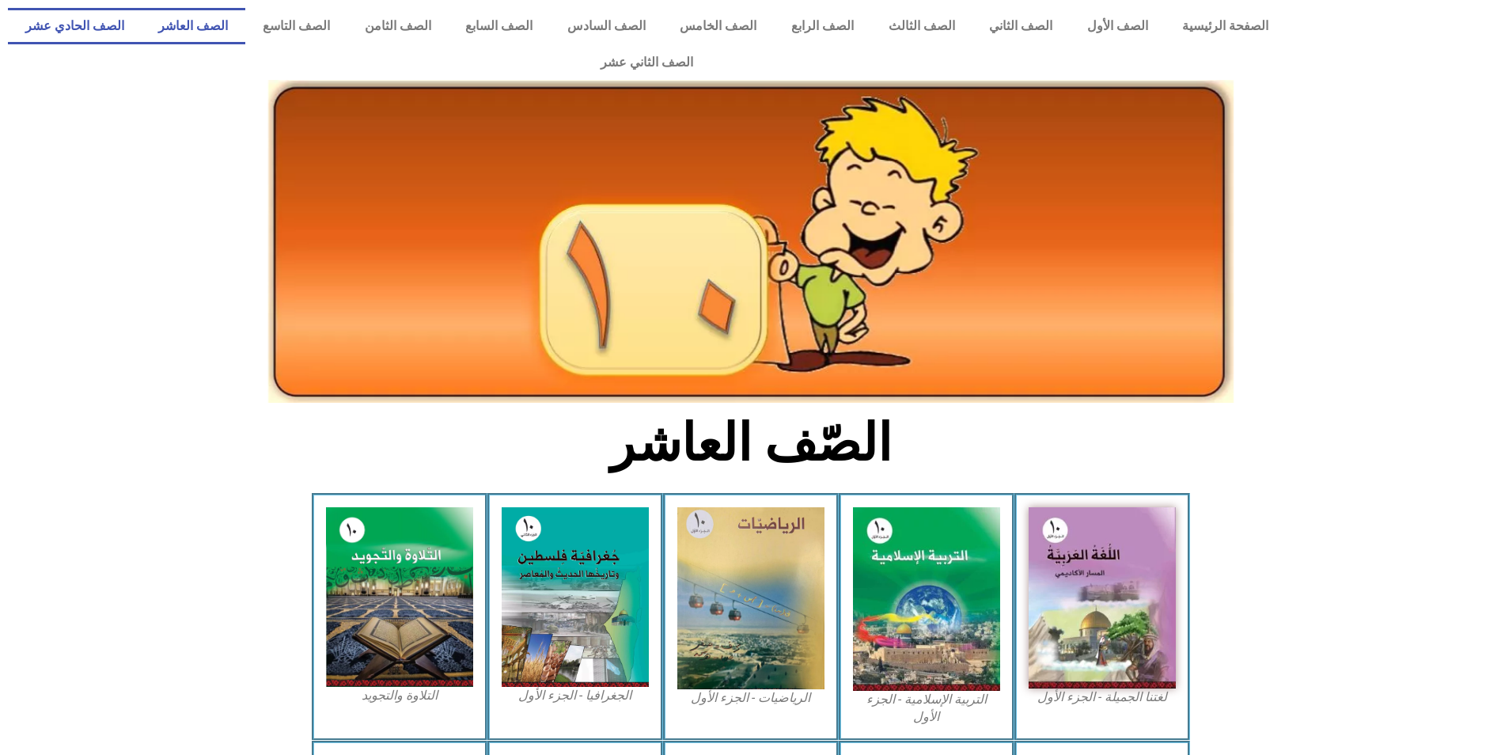
click at [142, 30] on link "الصف الحادي عشر" at bounding box center [75, 26] width 134 height 36
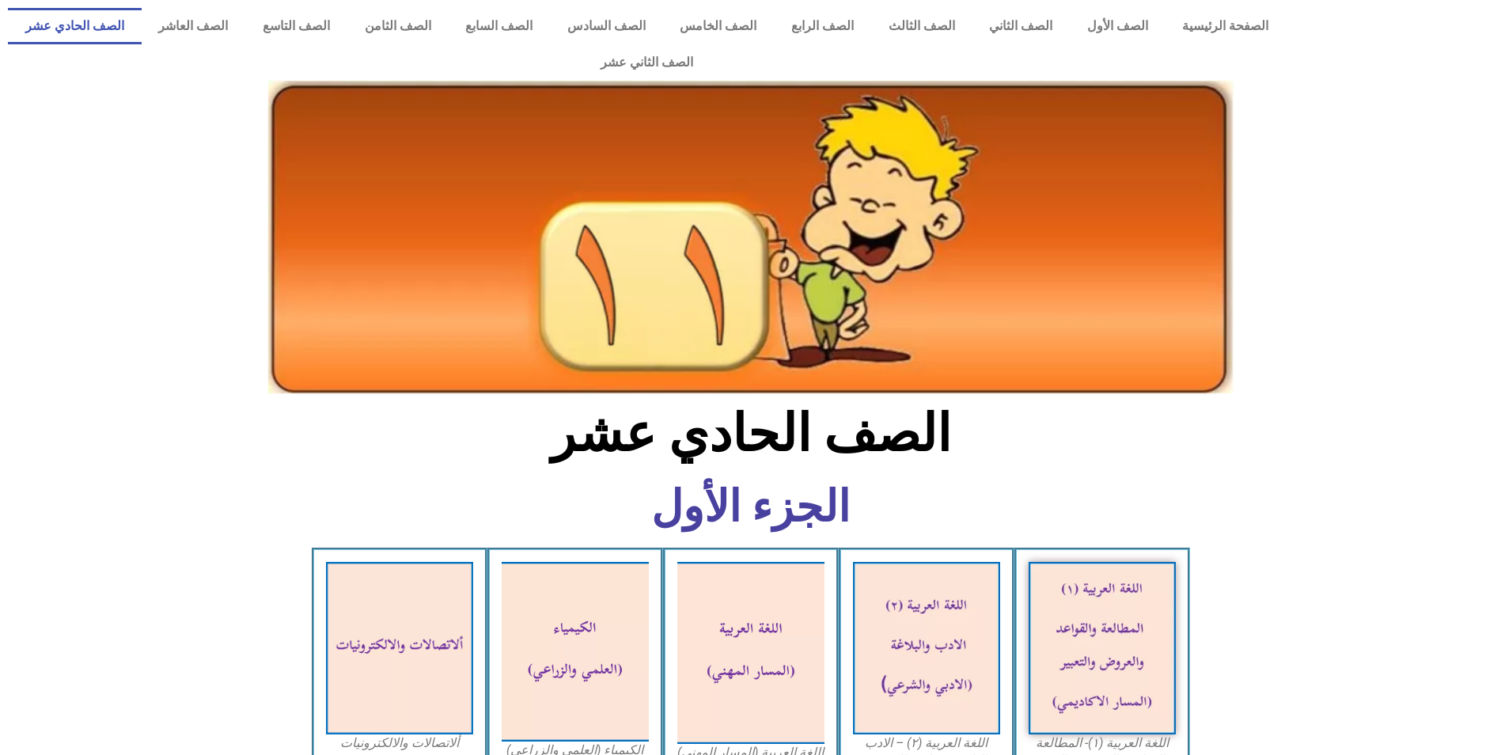
click at [779, 261] on img at bounding box center [750, 236] width 965 height 313
